Goal: Transaction & Acquisition: Purchase product/service

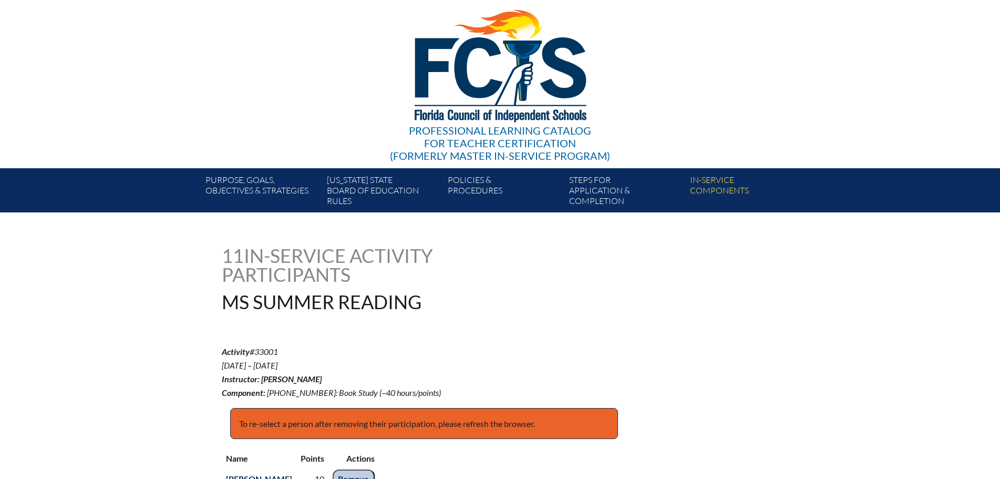
scroll to position [294, 0]
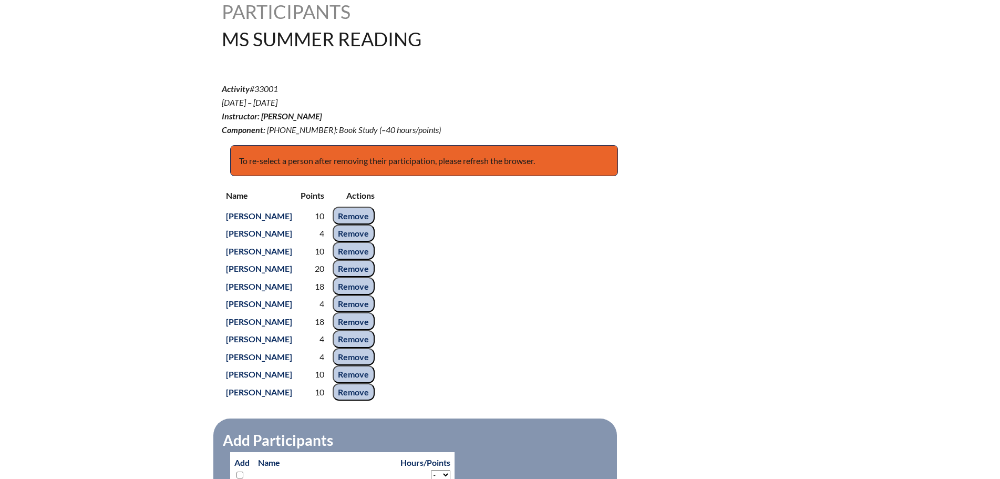
click at [494, 245] on div "Name Points Actions Brittany Bonea 10 Remove Rudolf De Vries 4 Remove Nathan Gi…" at bounding box center [500, 293] width 557 height 217
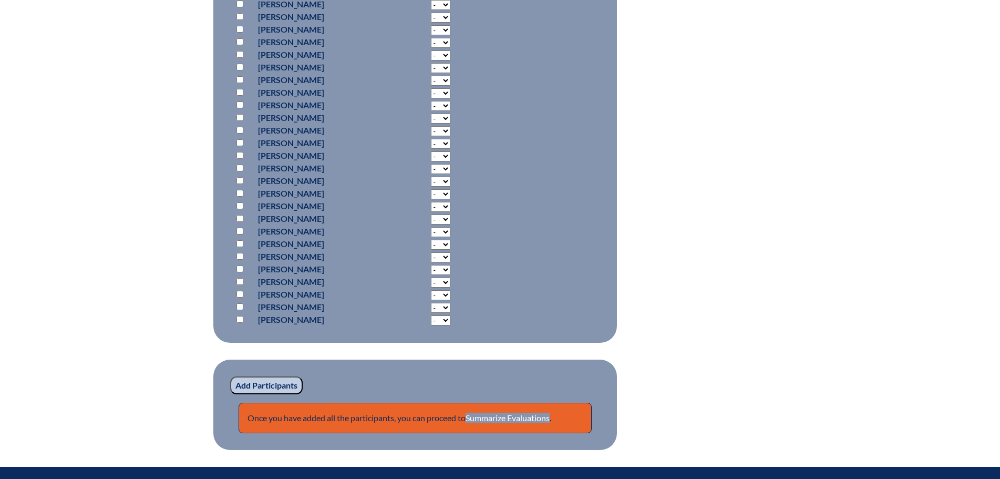
scroll to position [1609, 0]
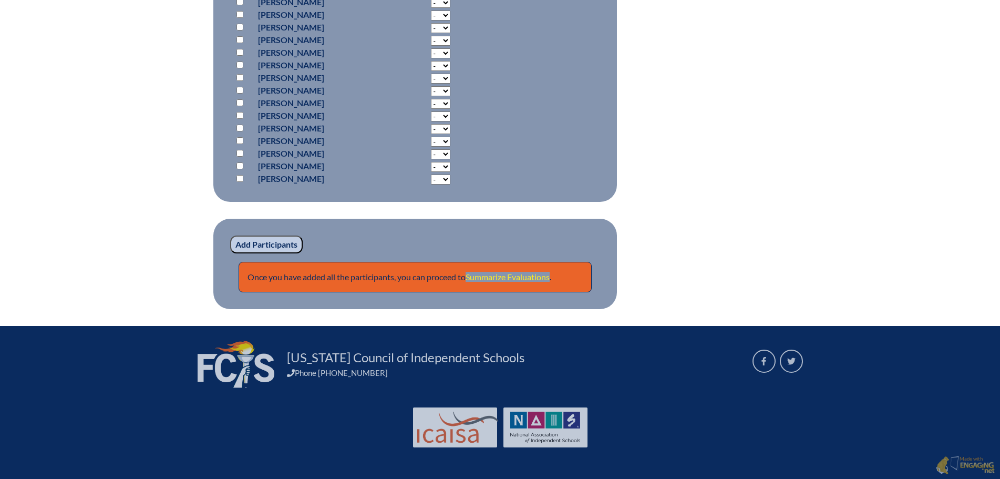
click at [513, 273] on link "Summarize Evaluations" at bounding box center [508, 277] width 84 height 10
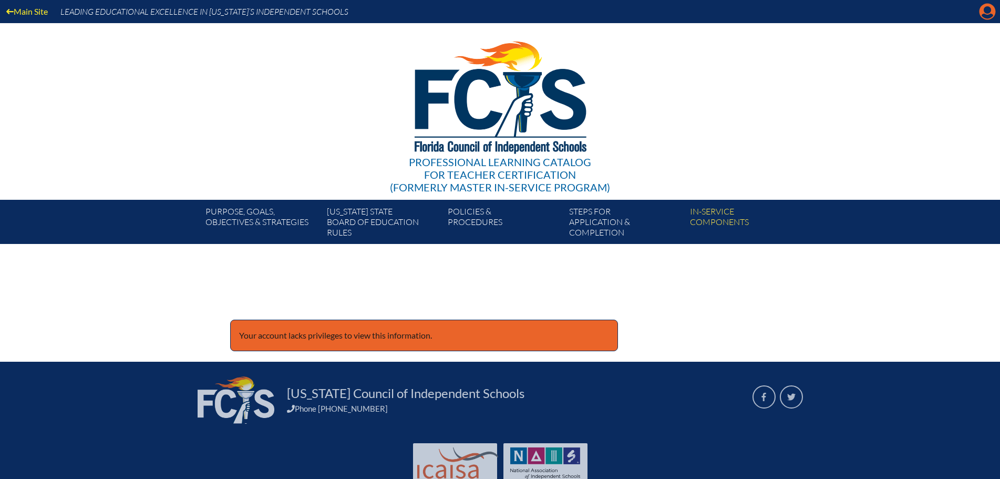
click at [984, 10] on icon at bounding box center [988, 12] width 16 height 16
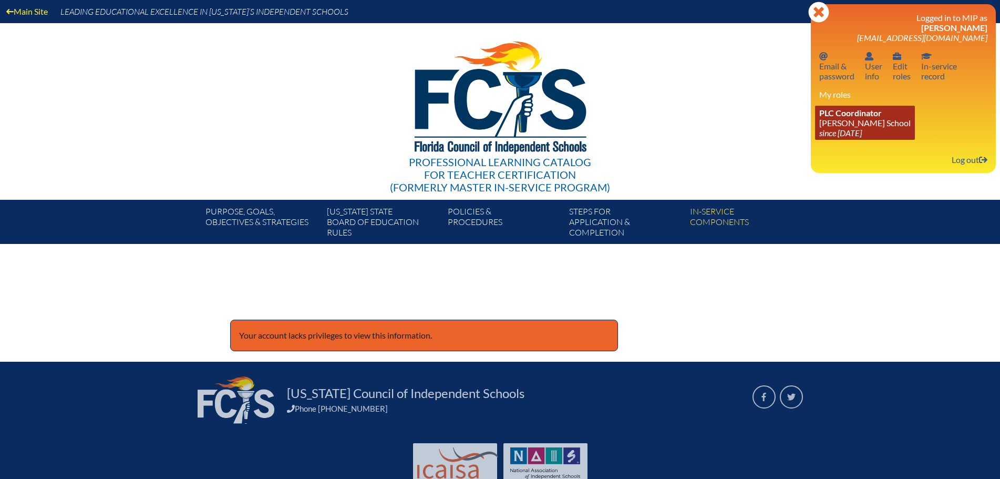
click at [847, 119] on link "PLC Coordinator Benjamin School since 2006 Aug 1" at bounding box center [865, 123] width 100 height 34
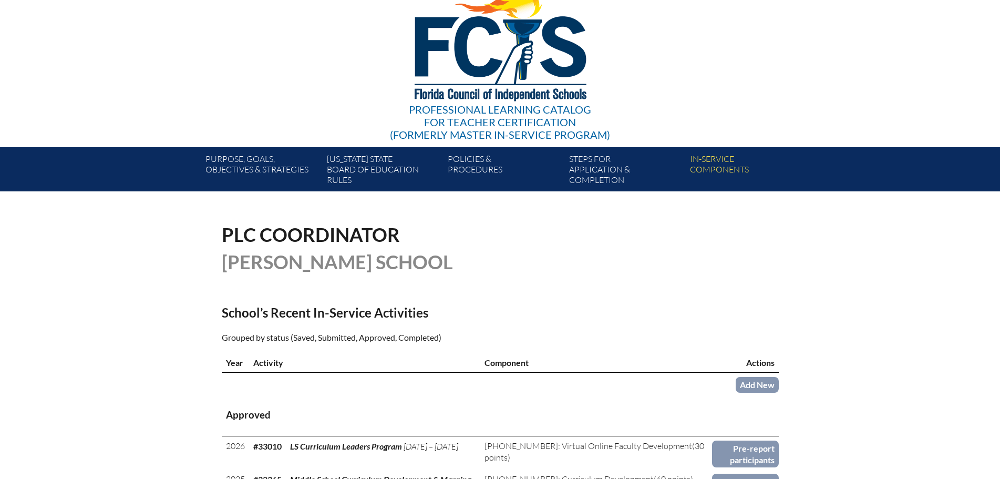
scroll to position [263, 0]
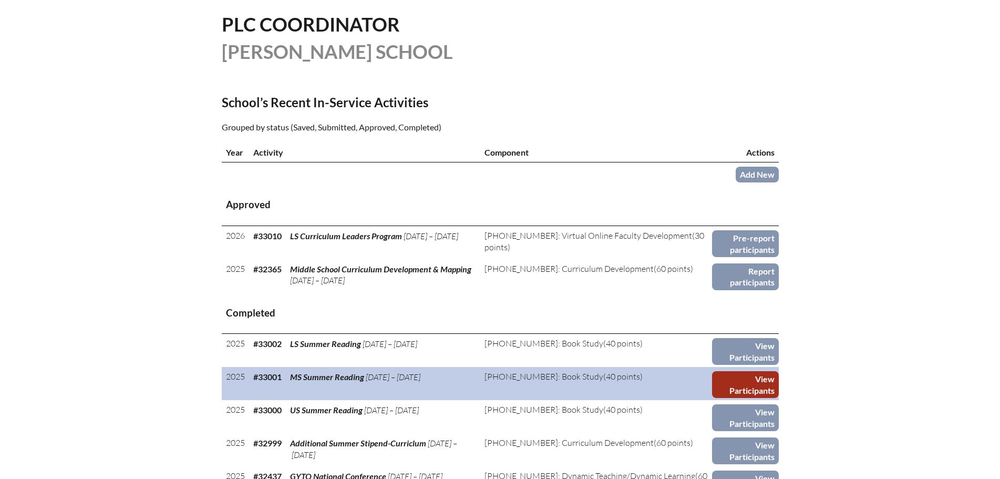
click at [744, 375] on link "View Participants" at bounding box center [745, 384] width 67 height 27
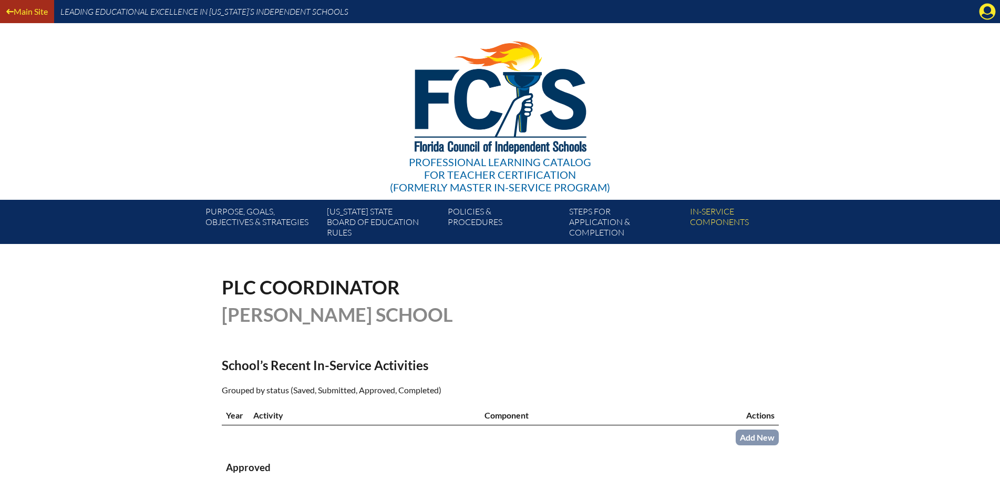
click at [32, 6] on link "Main Site" at bounding box center [27, 11] width 50 height 14
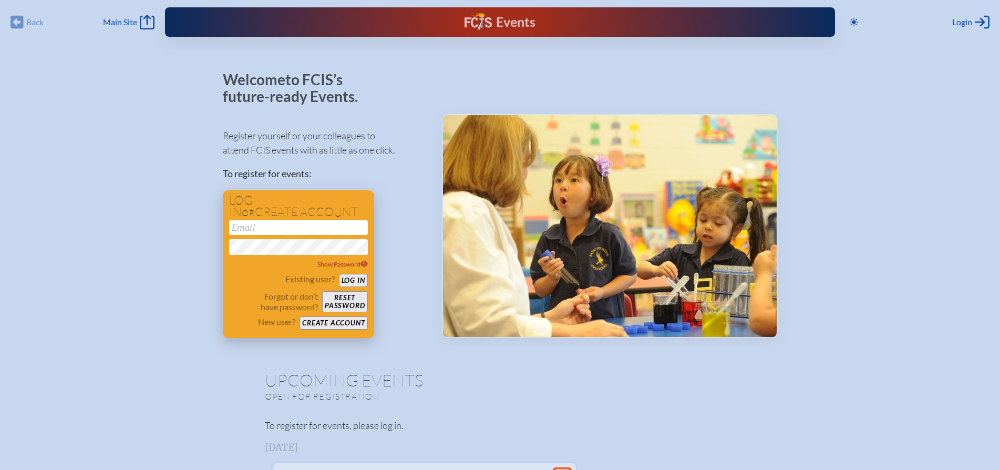
type input "[EMAIL_ADDRESS][DOMAIN_NAME]"
click at [354, 277] on button "Log in" at bounding box center [353, 280] width 29 height 13
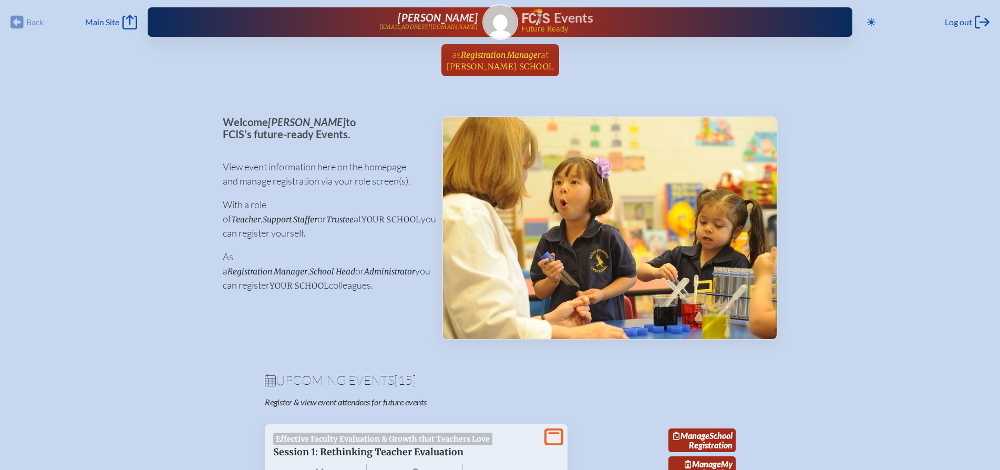
click at [525, 59] on span "Registration Manager" at bounding box center [501, 55] width 80 height 10
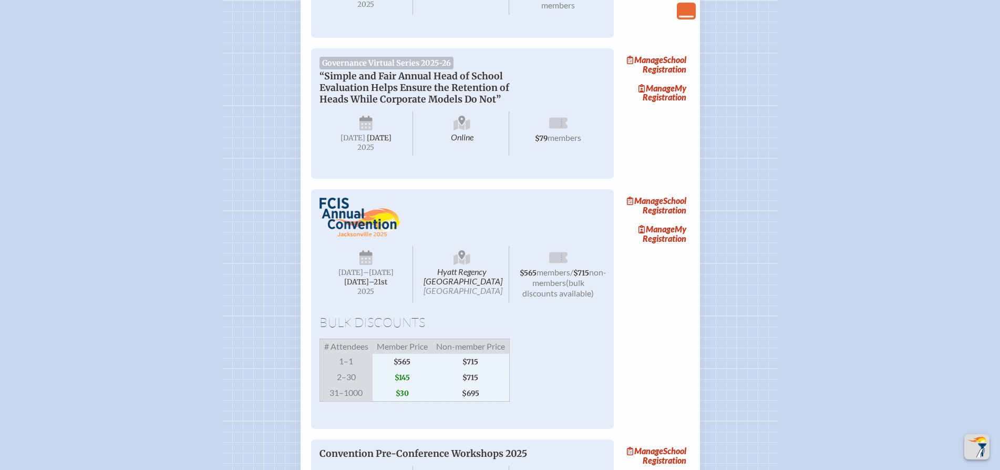
scroll to position [1787, 0]
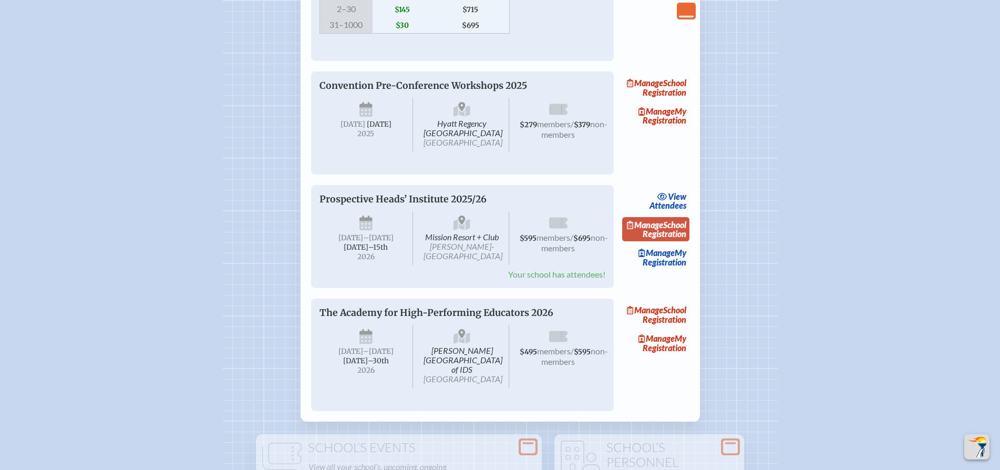
click at [674, 241] on link "Manage School Registration" at bounding box center [655, 229] width 67 height 24
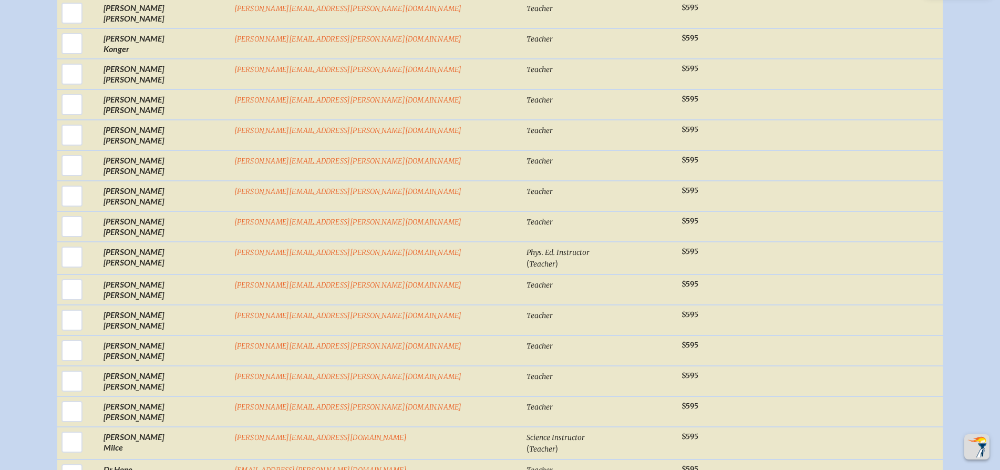
scroll to position [2261, 0]
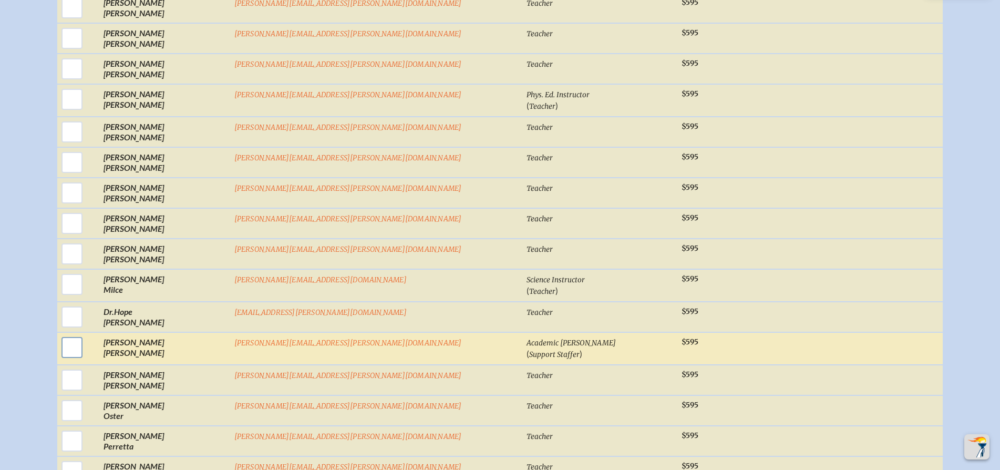
click at [85, 345] on input "checkbox" at bounding box center [72, 347] width 26 height 26
checkbox input "true"
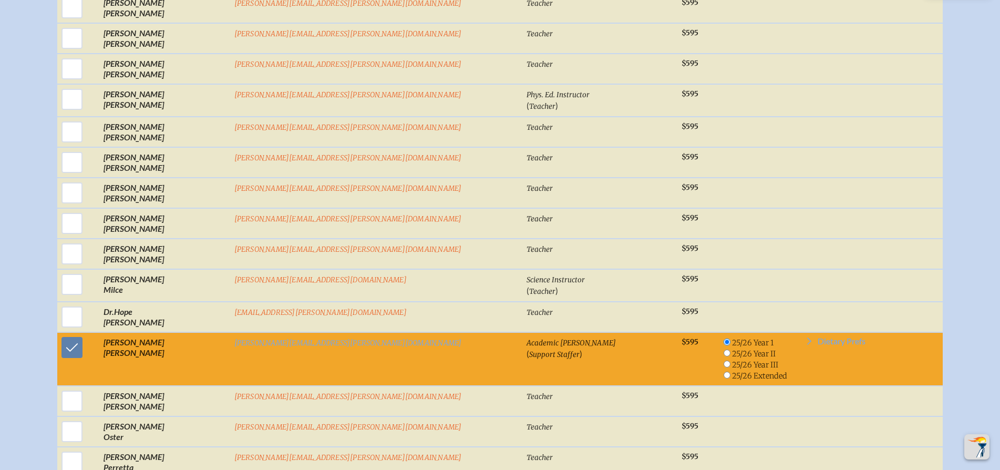
click at [724, 354] on input "radio" at bounding box center [727, 353] width 7 height 7
radio input "true"
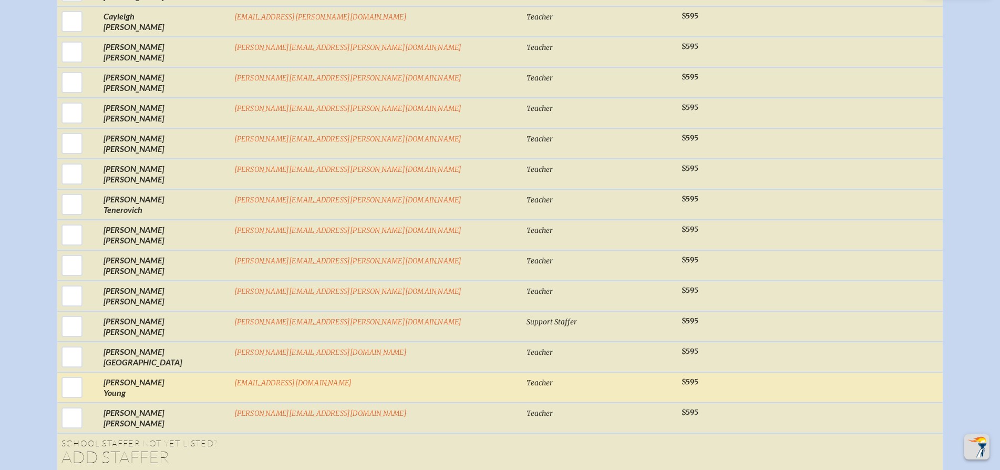
scroll to position [3365, 0]
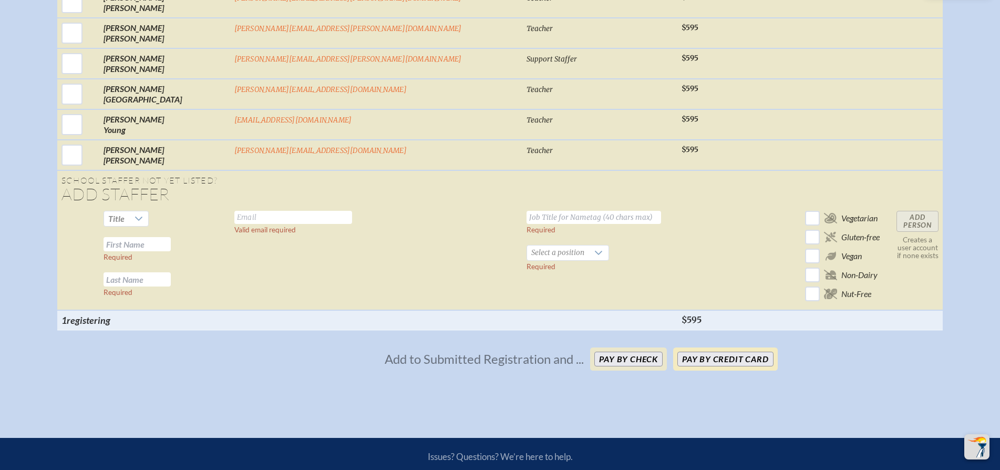
click at [712, 366] on button "Pay by Credit Card" at bounding box center [726, 359] width 96 height 15
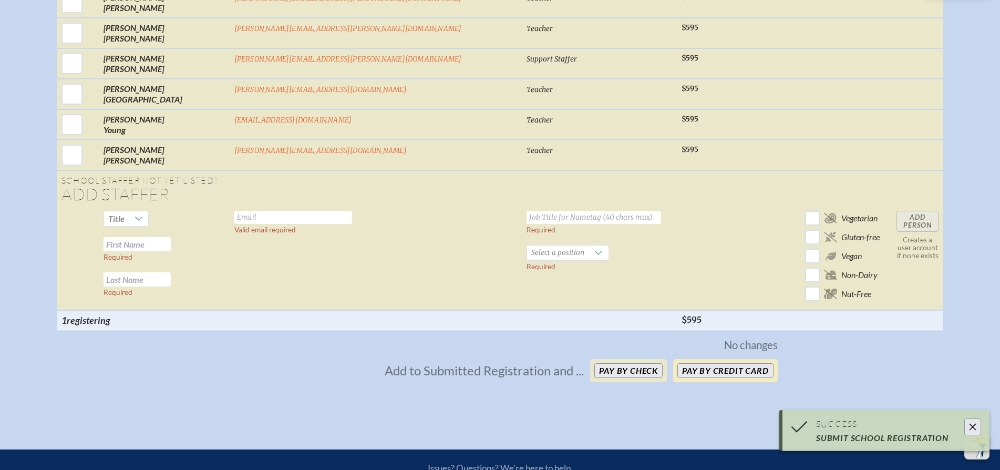
scroll to position [3344, 0]
